Goal: Find specific page/section: Find specific page/section

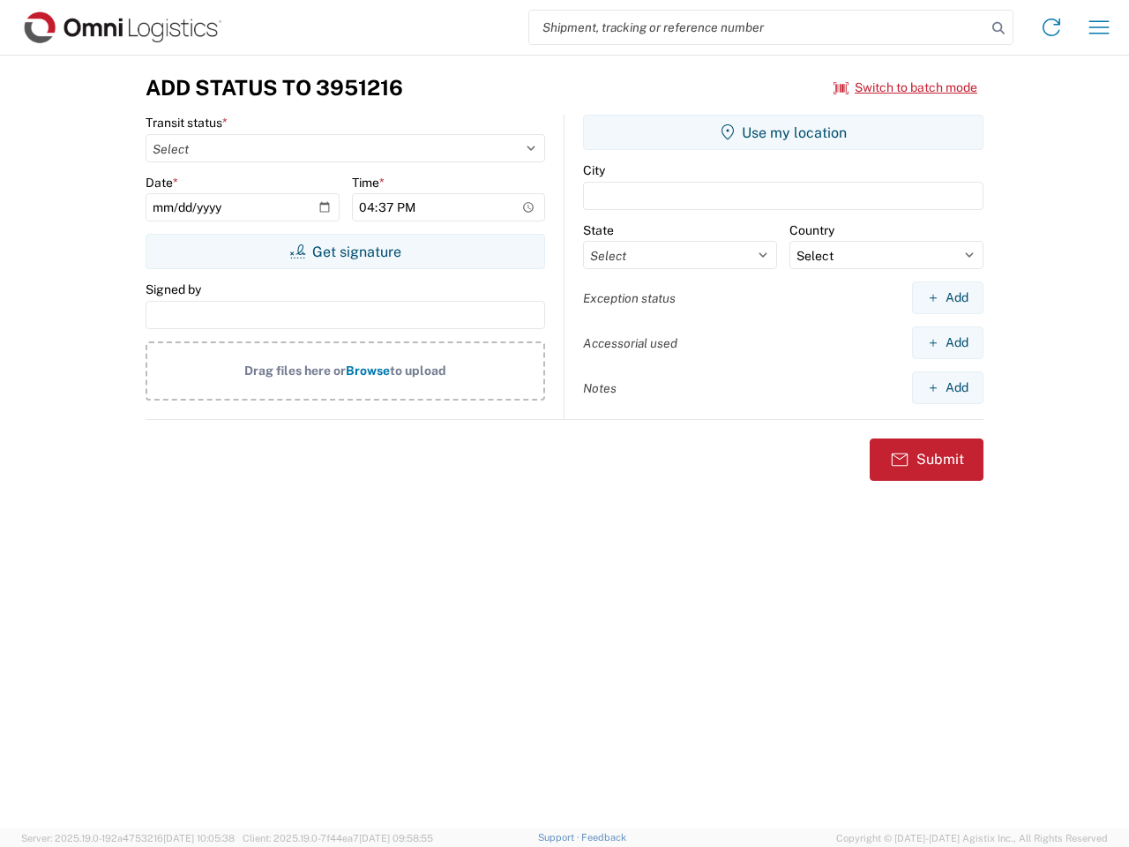
click at [758, 27] on input "search" at bounding box center [757, 28] width 457 height 34
click at [998, 28] on icon at bounding box center [998, 28] width 25 height 25
click at [1051, 27] on icon at bounding box center [1051, 27] width 28 height 28
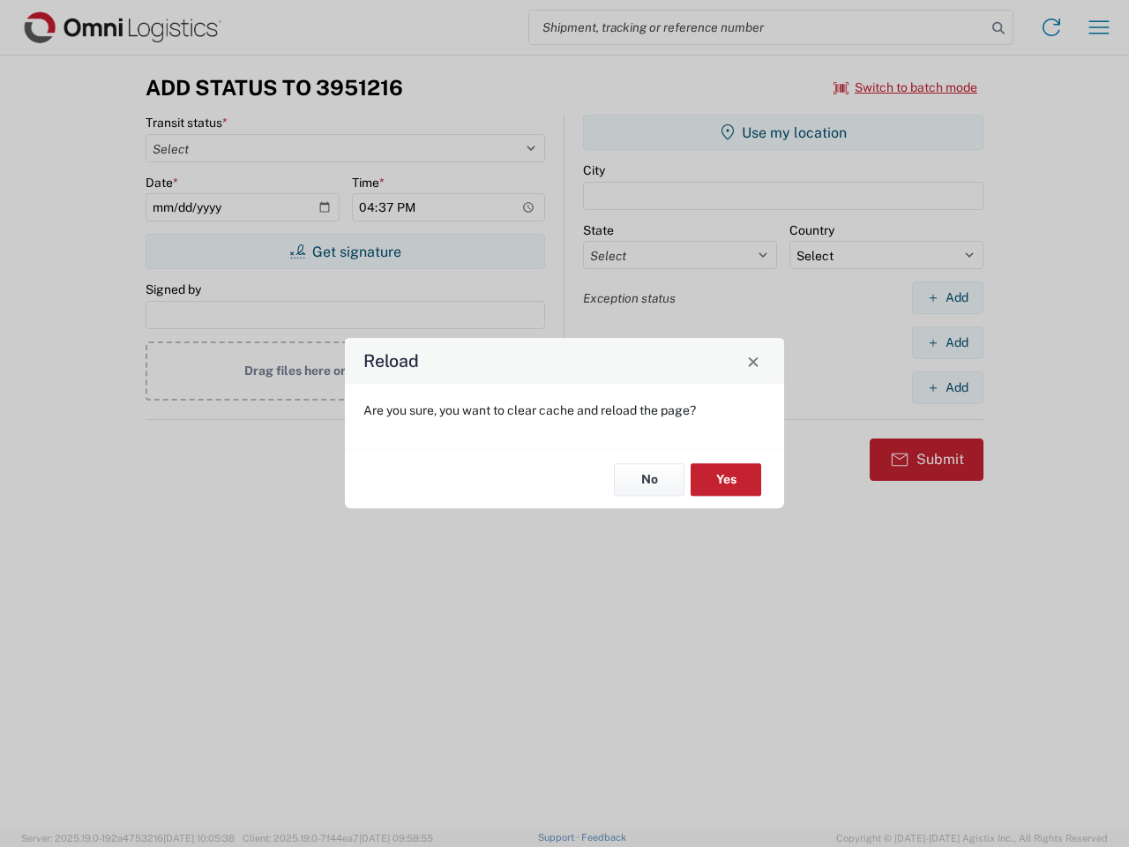
click at [1099, 27] on div "Reload Are you sure, you want to clear cache and reload the page? No Yes" at bounding box center [564, 423] width 1129 height 847
click at [906, 87] on div "Reload Are you sure, you want to clear cache and reload the page? No Yes" at bounding box center [564, 423] width 1129 height 847
click at [345, 251] on div "Reload Are you sure, you want to clear cache and reload the page? No Yes" at bounding box center [564, 423] width 1129 height 847
click at [783, 132] on div "Reload Are you sure, you want to clear cache and reload the page? No Yes" at bounding box center [564, 423] width 1129 height 847
click at [947, 297] on div "Reload Are you sure, you want to clear cache and reload the page? No Yes" at bounding box center [564, 423] width 1129 height 847
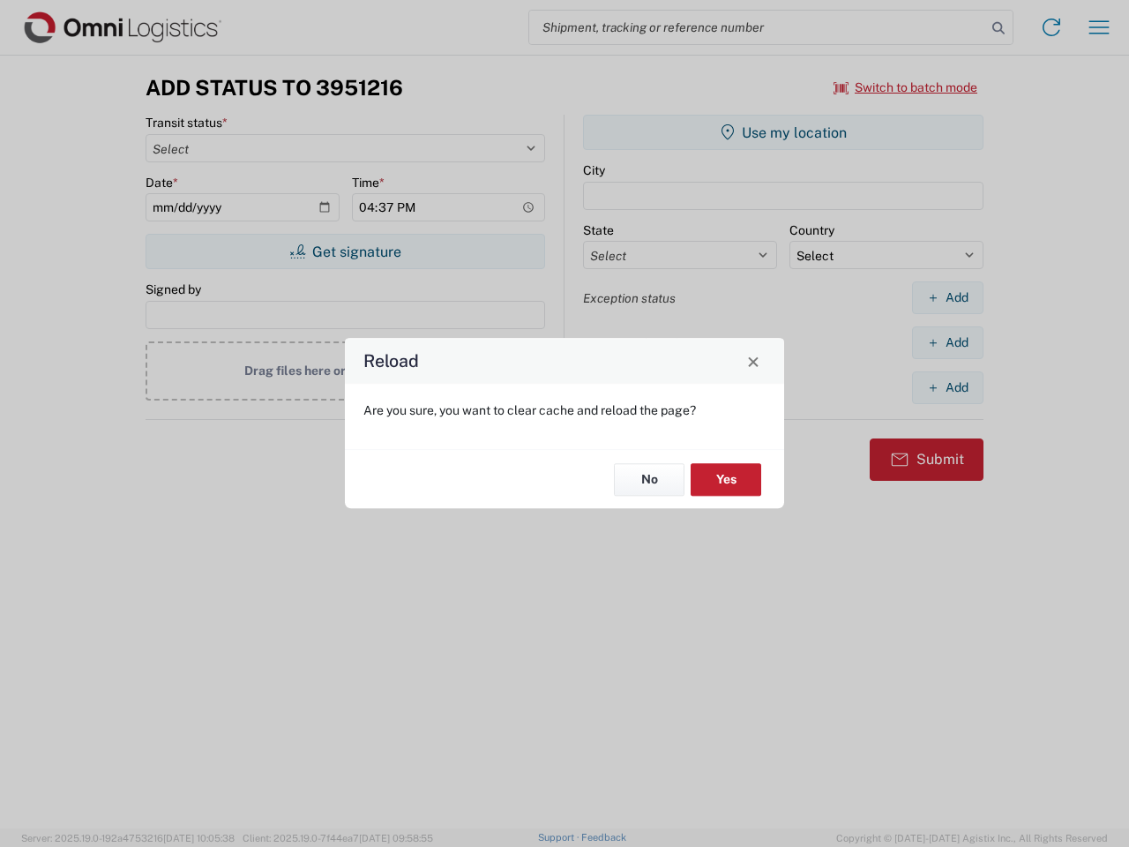
click at [947, 342] on div "Reload Are you sure, you want to clear cache and reload the page? No Yes" at bounding box center [564, 423] width 1129 height 847
click at [947, 387] on div "Reload Are you sure, you want to clear cache and reload the page? No Yes" at bounding box center [564, 423] width 1129 height 847
